Goal: Task Accomplishment & Management: Complete application form

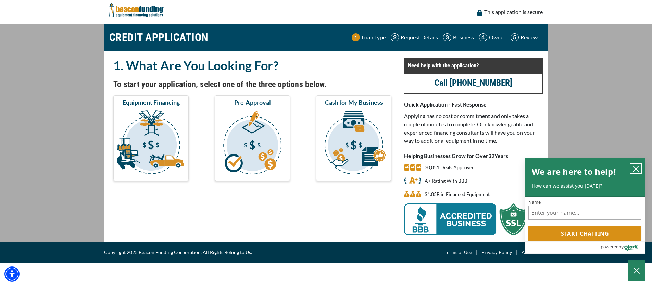
click at [637, 170] on icon "close chatbox" at bounding box center [636, 169] width 7 height 7
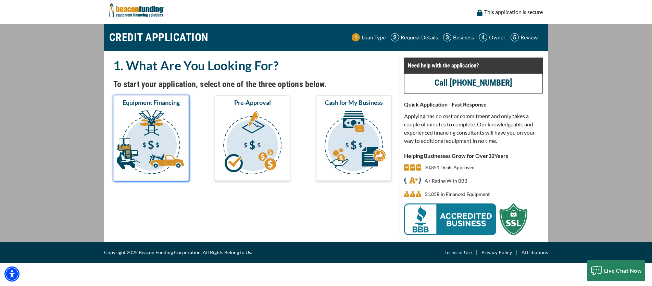
click at [128, 115] on img "submit" at bounding box center [151, 143] width 73 height 69
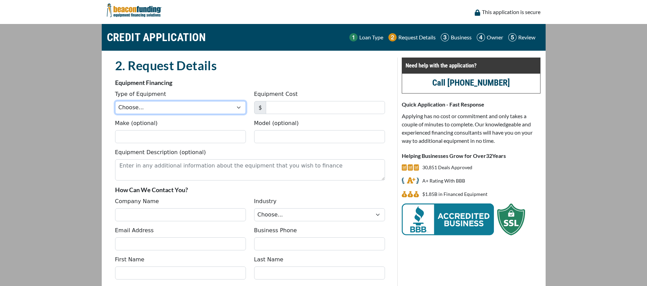
click at [182, 107] on select "Choose... Backhoe Boom/Bucket Truck Chipper Commercial Mower Crane DTG/DTF Prin…" at bounding box center [180, 107] width 131 height 13
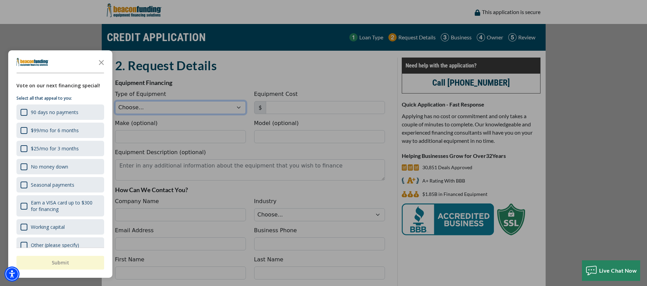
select select "1"
click at [115, 101] on select "Choose... Backhoe Boom/Bucket Truck Chipper Commercial Mower Crane DTG/DTF Prin…" at bounding box center [180, 107] width 131 height 13
click at [101, 63] on polygon "Close the survey" at bounding box center [101, 62] width 5 height 5
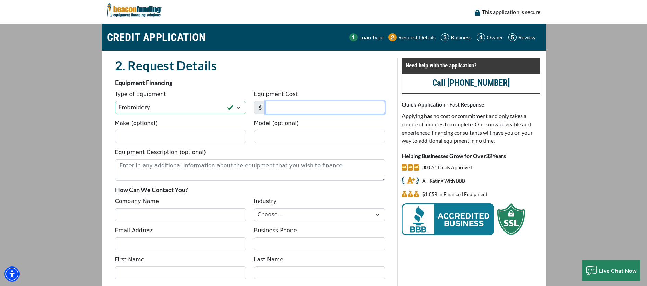
click at [312, 109] on input "Equipment Cost" at bounding box center [325, 107] width 119 height 13
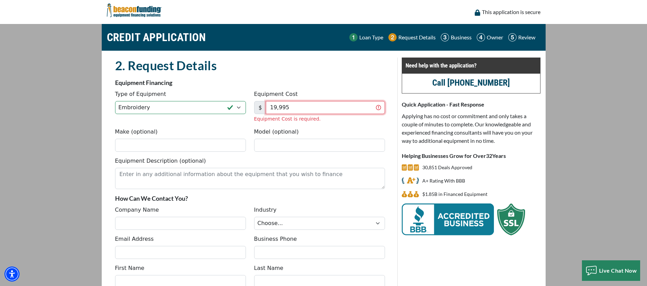
type input "19,995"
click at [171, 144] on div "Make (optional) Model (optional)" at bounding box center [250, 142] width 278 height 29
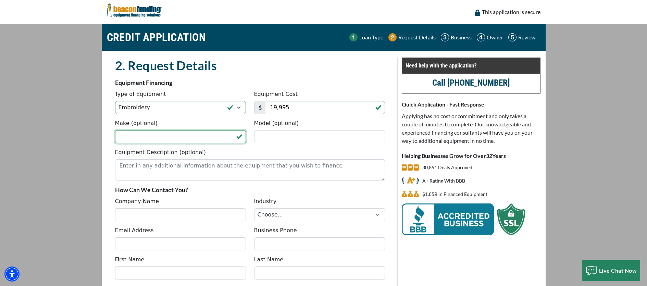
paste input "Tajima"
type input "Tajima"
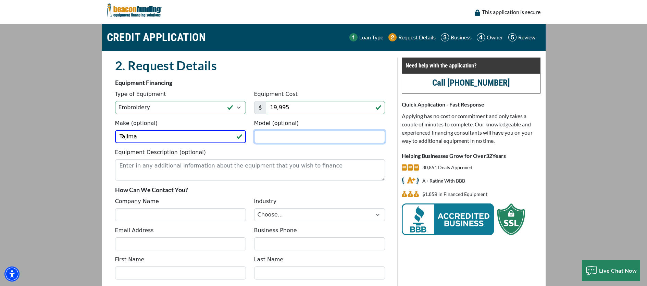
click at [281, 140] on input "Model (optional)" at bounding box center [319, 136] width 131 height 13
paste input "TMBP2-SC single head machine"
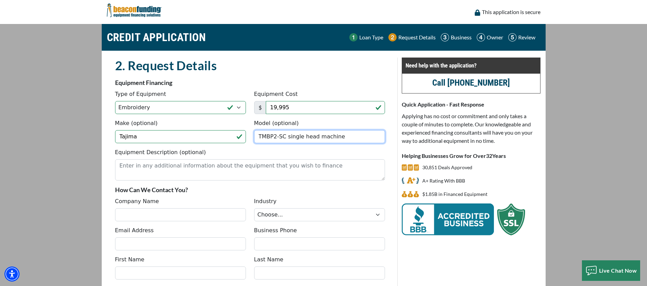
type input "TMBP2-SC single head machine"
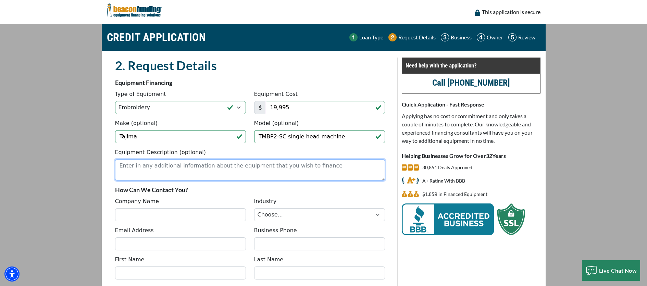
click at [218, 168] on textarea "Equipment Description (optional)" at bounding box center [250, 169] width 270 height 21
paste textarea "TMBP2-SC single head machine"
click at [228, 173] on textarea "TMBP2-SC single head machine" at bounding box center [250, 169] width 270 height 21
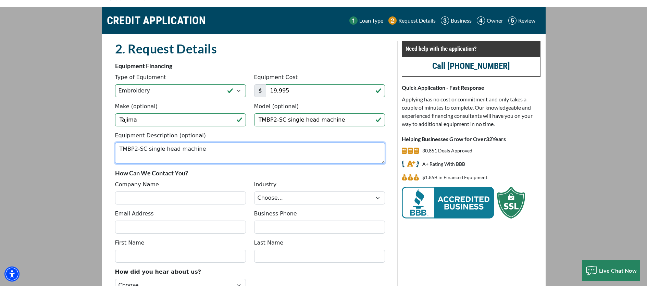
scroll to position [24, 0]
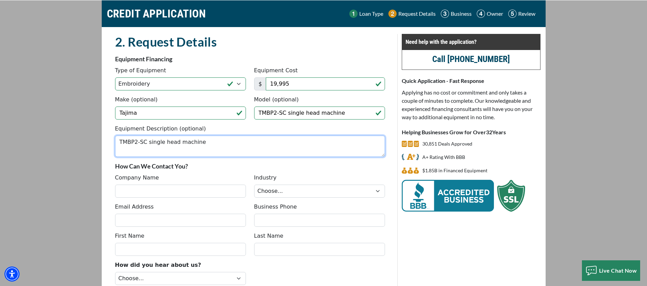
type textarea "TMBP2-SC single head machine"
click at [191, 193] on input "Company Name" at bounding box center [180, 191] width 131 height 13
type input "Art Knitting Mills"
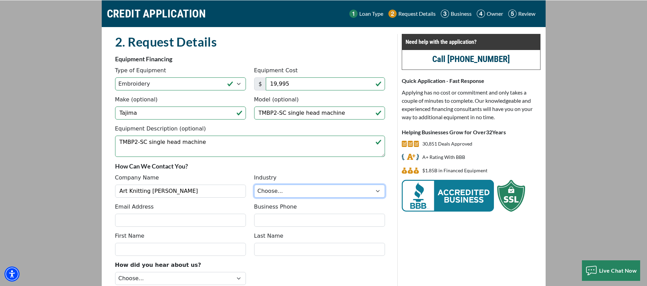
click at [261, 192] on select "Choose... Towing Landscape/Hardscape Decorated Apparel Septic Light Constructio…" at bounding box center [319, 191] width 131 height 13
select select "3"
click at [254, 185] on select "Choose... Towing Landscape/Hardscape Decorated Apparel Septic Light Constructio…" at bounding box center [319, 191] width 131 height 13
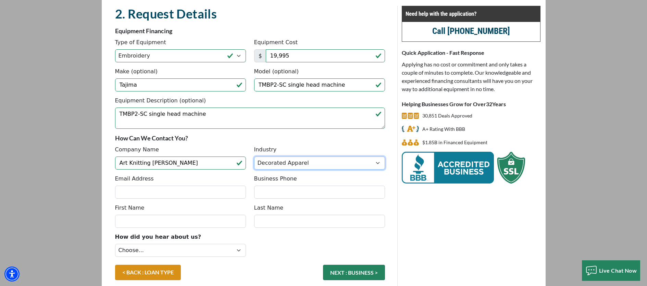
scroll to position [73, 0]
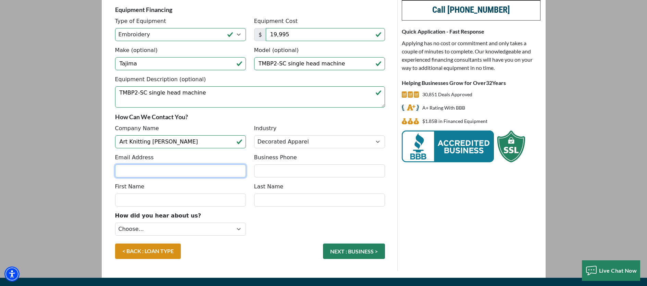
click at [195, 168] on input "Email Address" at bounding box center [180, 170] width 131 height 13
type input "Sami@artknittingmills.com"
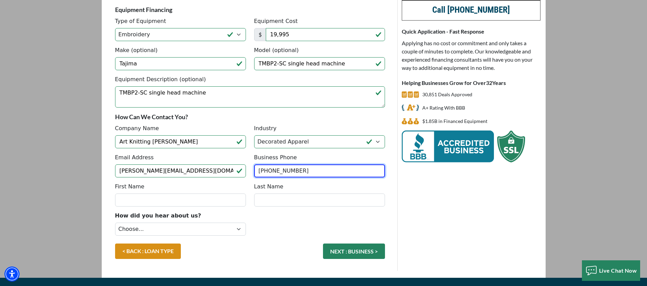
type input "(248) 356-3404"
click at [166, 198] on input "First Name" at bounding box center [180, 200] width 131 height 13
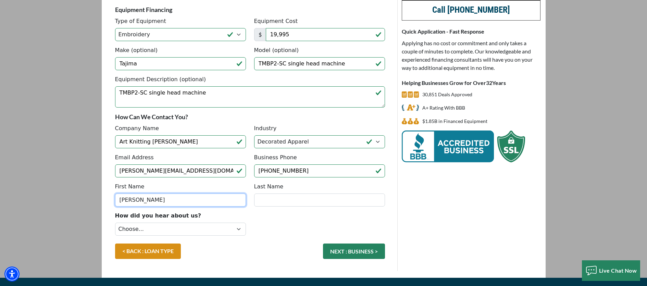
type input "Sami"
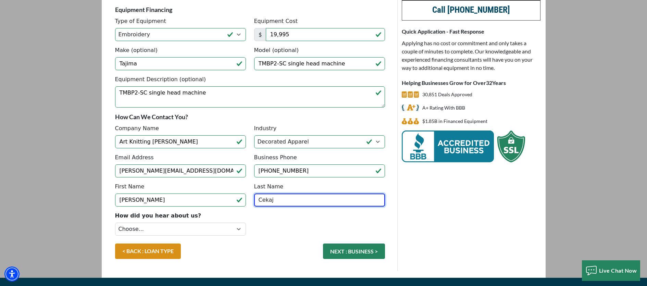
type input "Cekaj"
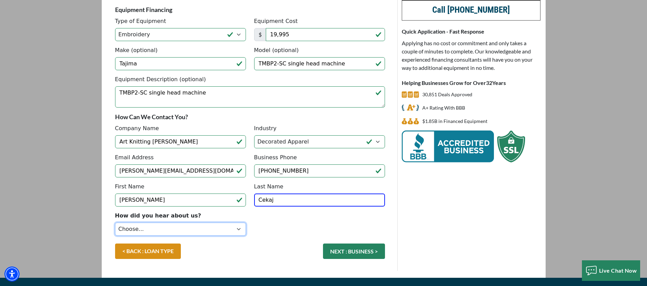
click at [162, 230] on select "Choose... Internet Search Vendor Referral Word of Mouth Client Referral Email E…" at bounding box center [180, 229] width 131 height 13
select select "13"
click at [115, 223] on select "Choose... Internet Search Vendor Referral Word of Mouth Client Referral Email E…" at bounding box center [180, 229] width 131 height 13
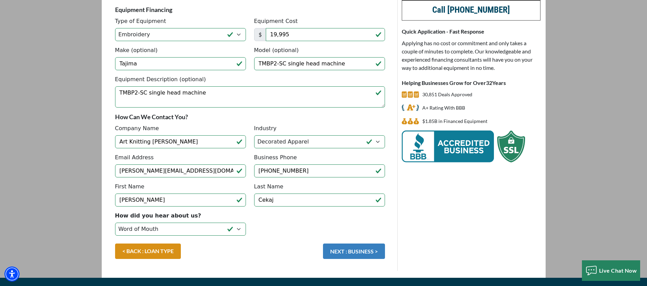
click at [354, 252] on button "NEXT : BUSINESS >" at bounding box center [354, 251] width 62 height 15
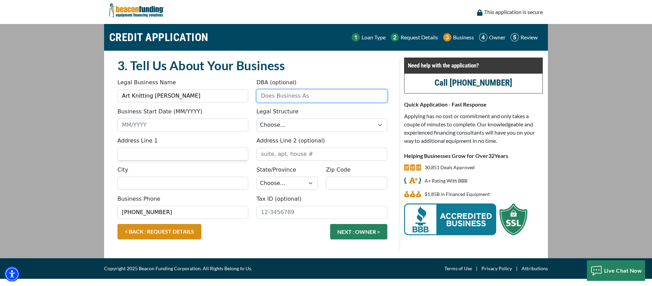
click at [287, 95] on input "DBA (optional)" at bounding box center [322, 95] width 131 height 13
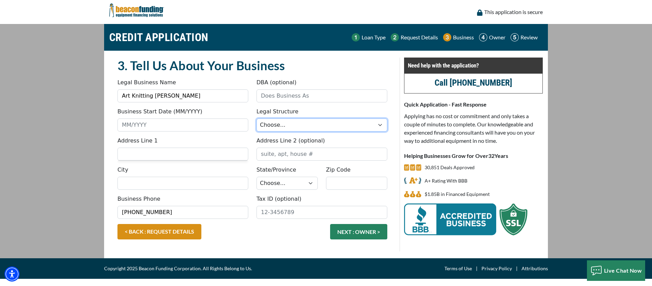
click at [291, 128] on select "Choose... Corporation LLC LLP Municipality Non-Profit Partnership Proprietorship" at bounding box center [322, 125] width 131 height 13
select select "2"
click at [257, 119] on select "Choose... Corporation LLC LLP Municipality Non-Profit Partnership Proprietorship" at bounding box center [322, 125] width 131 height 13
click at [198, 121] on input "Business Start Date (MM/YYYY)" at bounding box center [183, 125] width 131 height 13
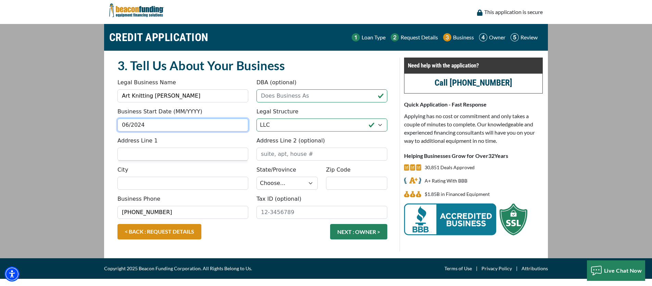
type input "06/2024"
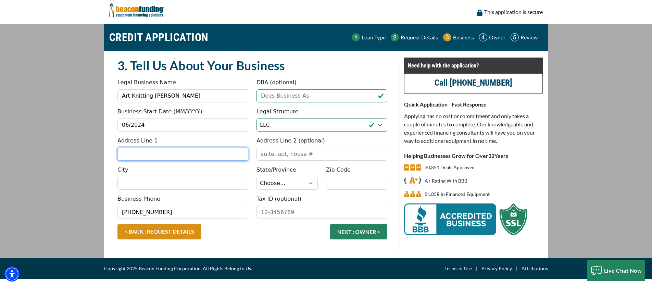
click at [194, 154] on input "Address Line 1" at bounding box center [183, 154] width 131 height 13
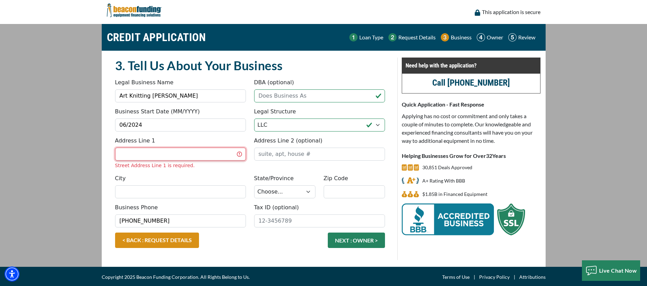
click at [187, 154] on input "Address Line 1" at bounding box center [180, 154] width 131 height 13
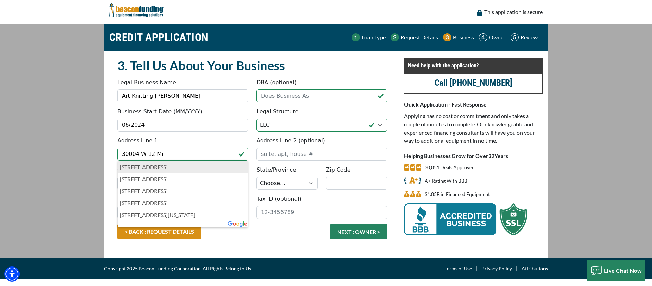
click at [175, 168] on p "30004 West 12 Mile Road, Farmington Hills, MI, USA" at bounding box center [183, 167] width 126 height 8
type input "30004 West 12 Mile Road"
type input "Farmington Hills"
select select "24"
type input "48334"
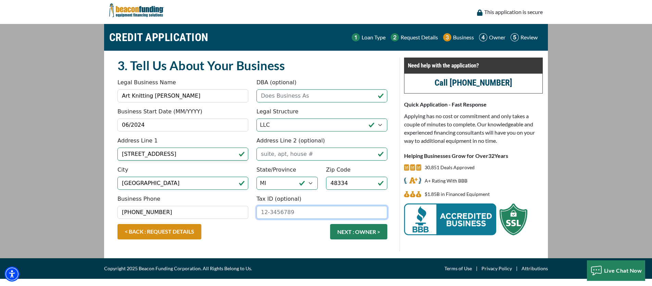
click at [292, 211] on input "Tax ID (optional)" at bounding box center [322, 212] width 131 height 13
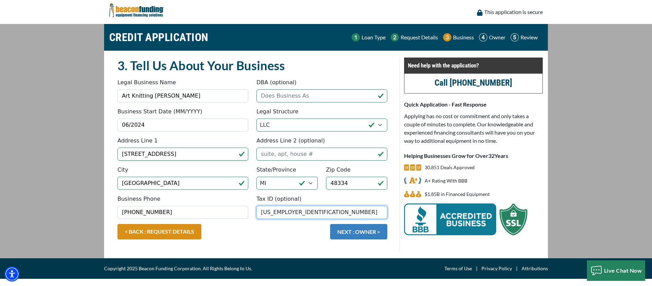
type input "99-3368886"
click at [350, 236] on button "NEXT : OWNER >" at bounding box center [358, 231] width 57 height 15
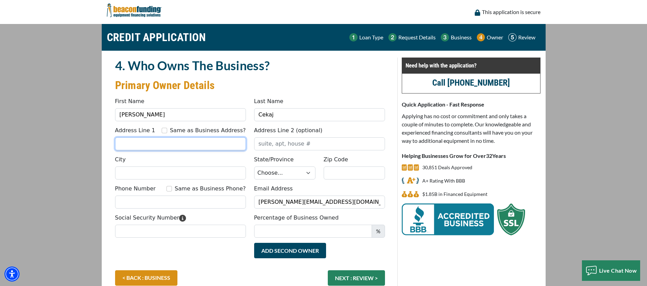
click at [177, 140] on input "Address Line 1" at bounding box center [180, 143] width 131 height 13
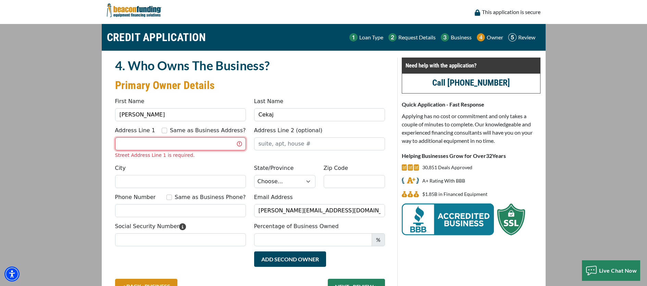
click at [151, 144] on input "Address Line 1" at bounding box center [180, 143] width 131 height 13
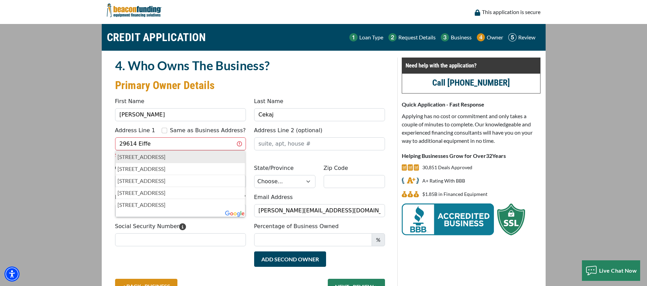
click at [153, 155] on p "29614 Eiffel Avenue, Warren, MI, USA" at bounding box center [181, 157] width 126 height 8
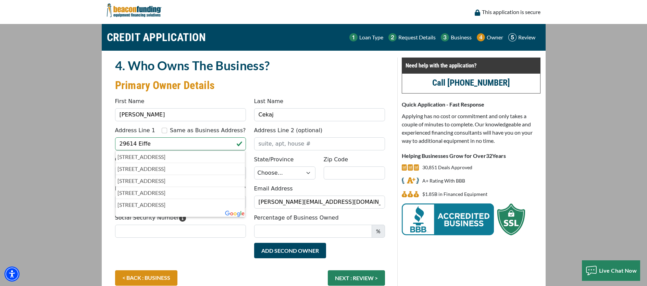
type input "29614 Eiffel Avenue"
type input "Warren"
select select "24"
type input "48088"
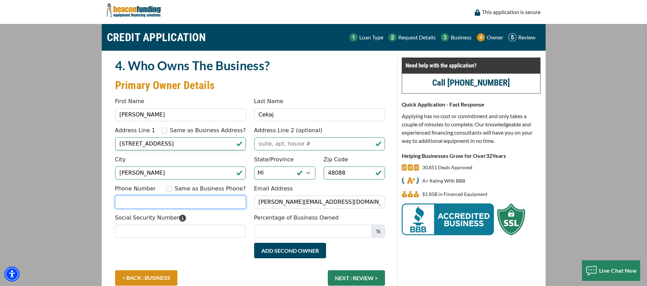
click at [182, 203] on input "Phone Number" at bounding box center [180, 202] width 131 height 13
type input "(586) 945-4452"
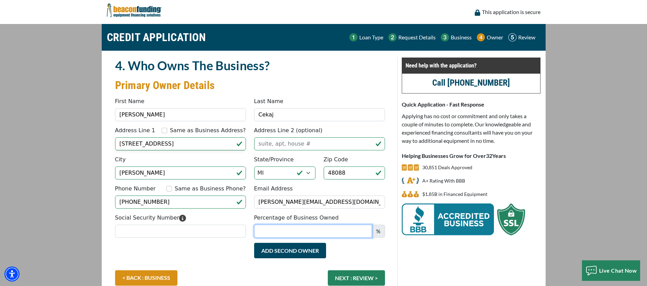
click at [309, 234] on input "Percentage of Business Owned" at bounding box center [313, 231] width 118 height 13
type input "25"
click at [203, 243] on fieldset "4. Who Owns The Business? Primary Owner Details Something went wrong, please tr…" at bounding box center [250, 178] width 278 height 240
click at [196, 232] on input "Social Security Number" at bounding box center [180, 231] width 131 height 13
type input "373-17-5104"
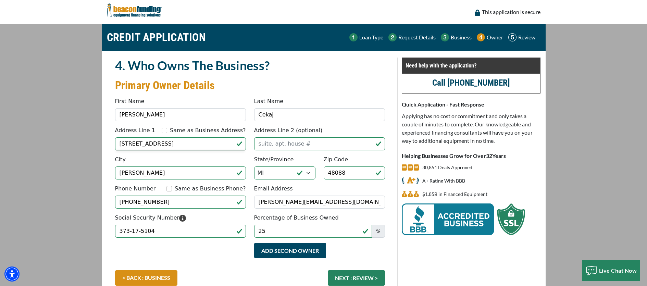
drag, startPoint x: 192, startPoint y: 248, endPoint x: 196, endPoint y: 246, distance: 4.3
click at [192, 248] on div "Add Second Owner Remove Second Owner" at bounding box center [250, 256] width 278 height 27
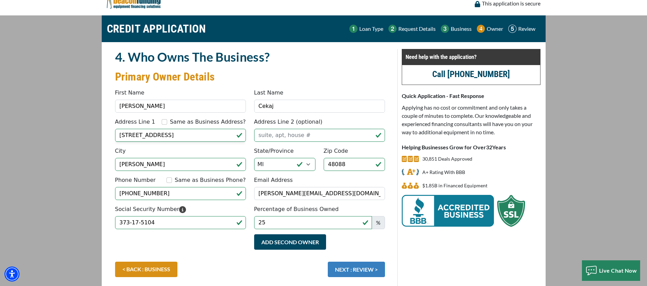
scroll to position [9, 0]
click at [345, 269] on button "NEXT : REVIEW >" at bounding box center [356, 268] width 57 height 15
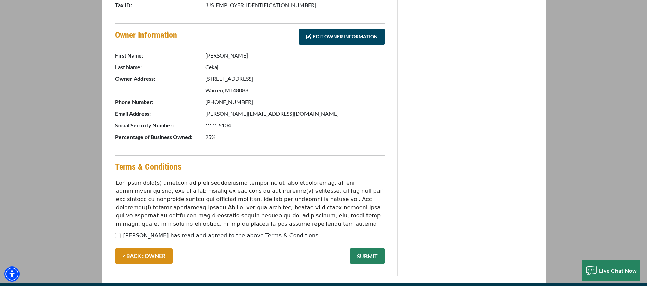
scroll to position [315, 0]
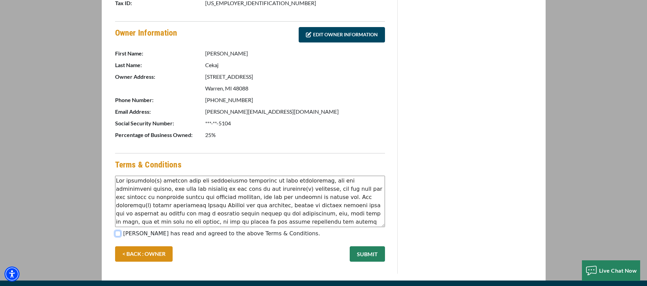
click at [118, 232] on input "Sami Cekaj has read and agreed to the above Terms & Conditions." at bounding box center [117, 233] width 5 height 5
checkbox input "true"
click at [360, 254] on button "SUBMIT" at bounding box center [367, 253] width 35 height 15
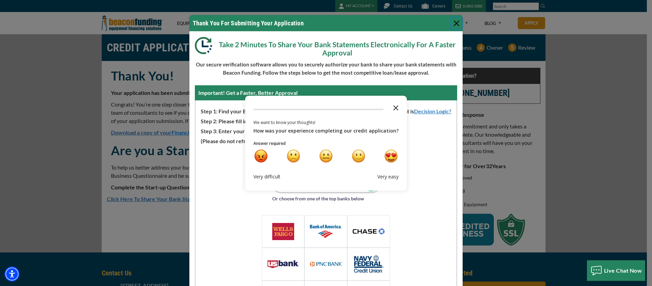
click at [394, 107] on polygon "Close the survey" at bounding box center [396, 107] width 5 height 5
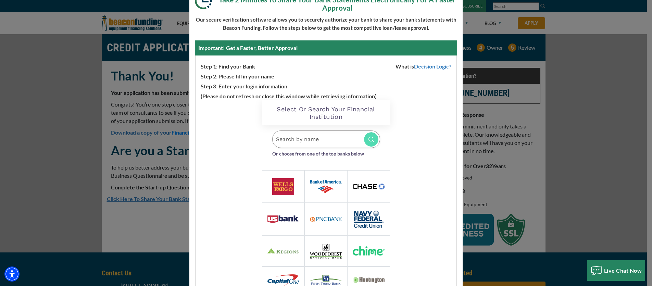
scroll to position [45, 0]
click at [293, 142] on input "Search by name" at bounding box center [326, 138] width 108 height 17
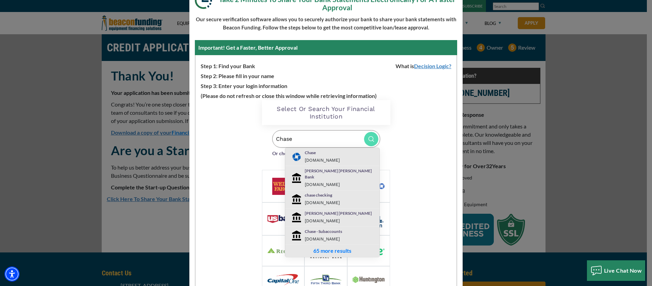
type input "Chase"
click at [301, 157] on div "Chase chase.com" at bounding box center [341, 157] width 82 height 14
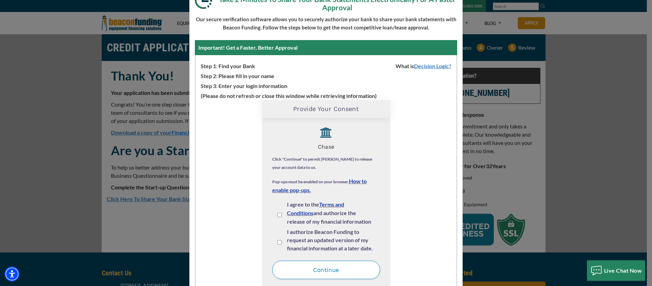
scroll to position [8, 0]
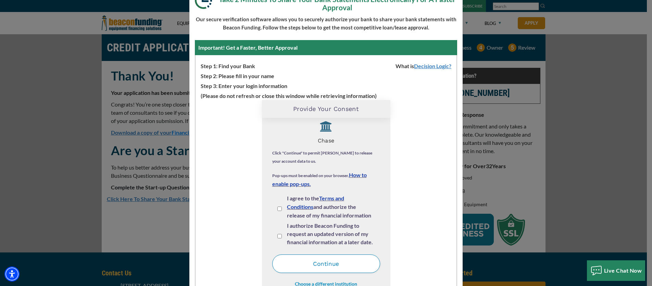
click at [278, 208] on input "I agree to the Terms and Conditions and authorize the release of my financial i…" at bounding box center [280, 209] width 4 height 4
checkbox input "true"
click at [278, 237] on input "I authorize Beacon Funding to request an updated version of my financial inform…" at bounding box center [280, 236] width 4 height 4
checkbox input "true"
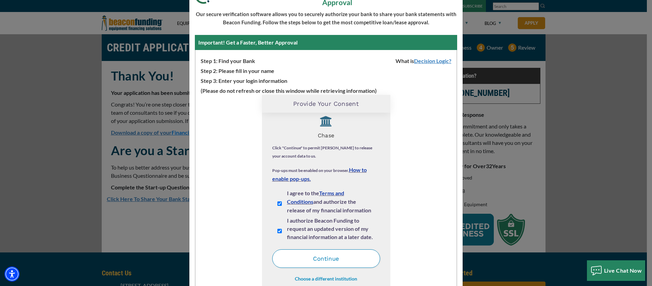
scroll to position [86, 0]
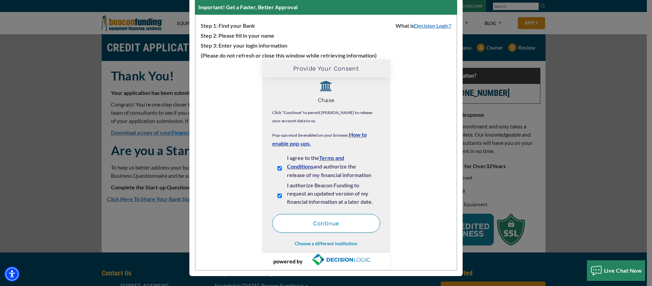
click at [306, 230] on button "Continue" at bounding box center [326, 223] width 108 height 19
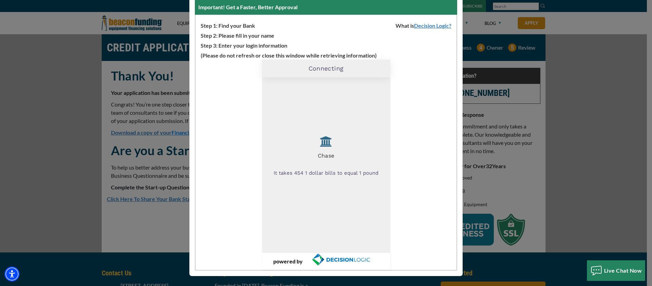
click at [314, 153] on h4 "Chase" at bounding box center [326, 154] width 108 height 10
click at [325, 144] on img at bounding box center [326, 141] width 27 height 15
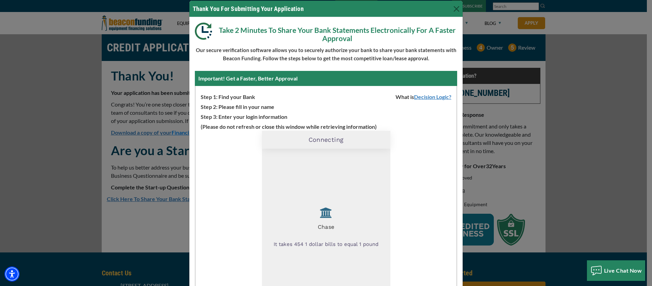
scroll to position [0, 0]
